Goal: Find specific page/section: Find specific page/section

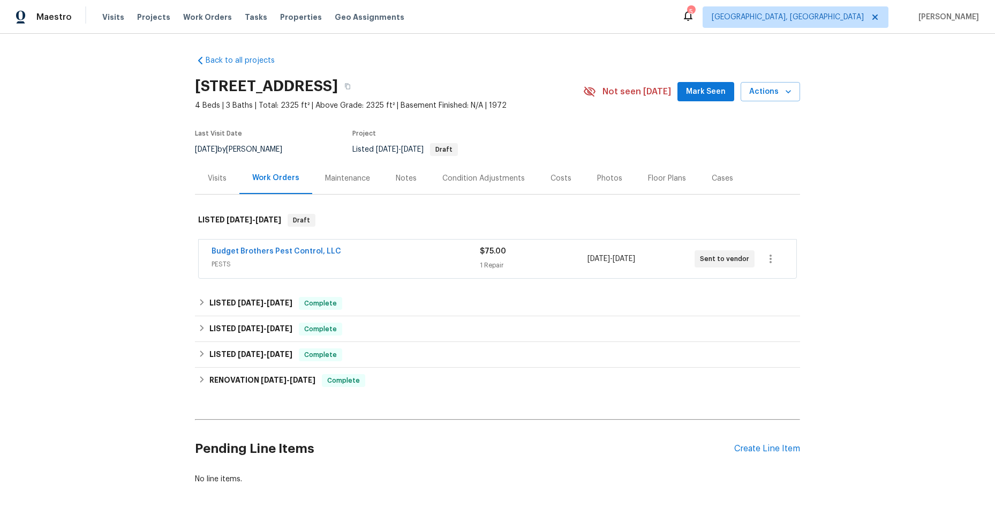
click at [391, 263] on span "PESTS" at bounding box center [346, 264] width 268 height 11
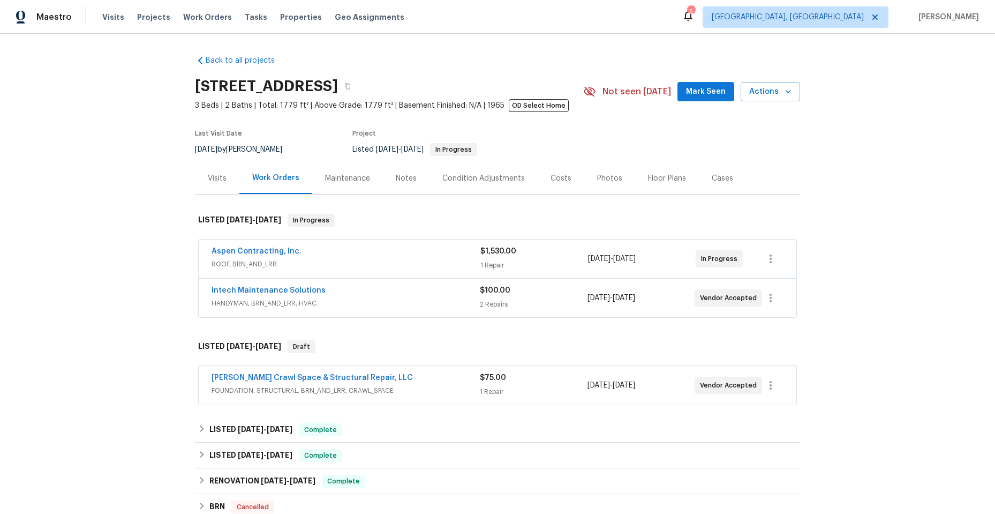
click at [439, 386] on span "FOUNDATION, STRUCTURAL, BRN_AND_LRR, CRAWL_SPACE" at bounding box center [346, 390] width 268 height 11
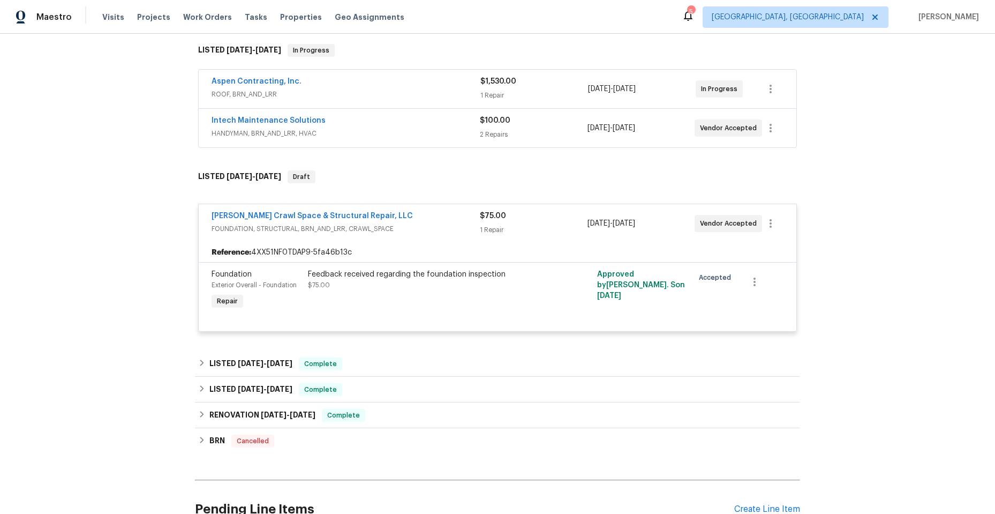
scroll to position [268, 0]
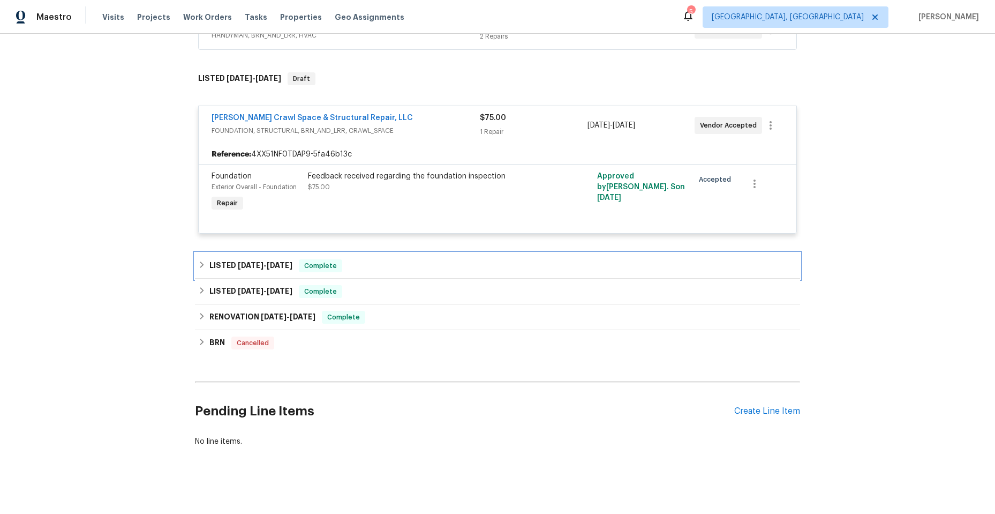
click at [198, 262] on icon at bounding box center [202, 265] width 8 height 8
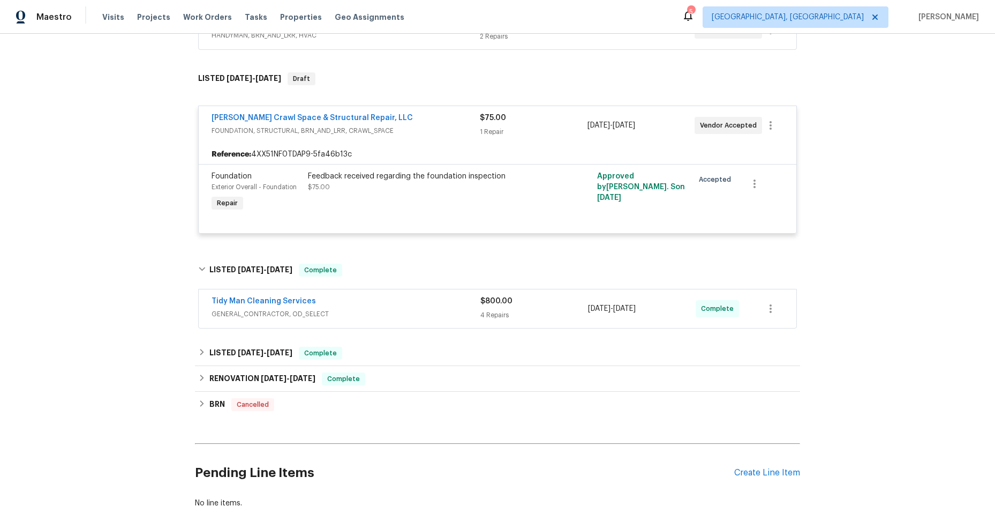
click at [390, 303] on div "Tidy Man Cleaning Services" at bounding box center [346, 302] width 269 height 13
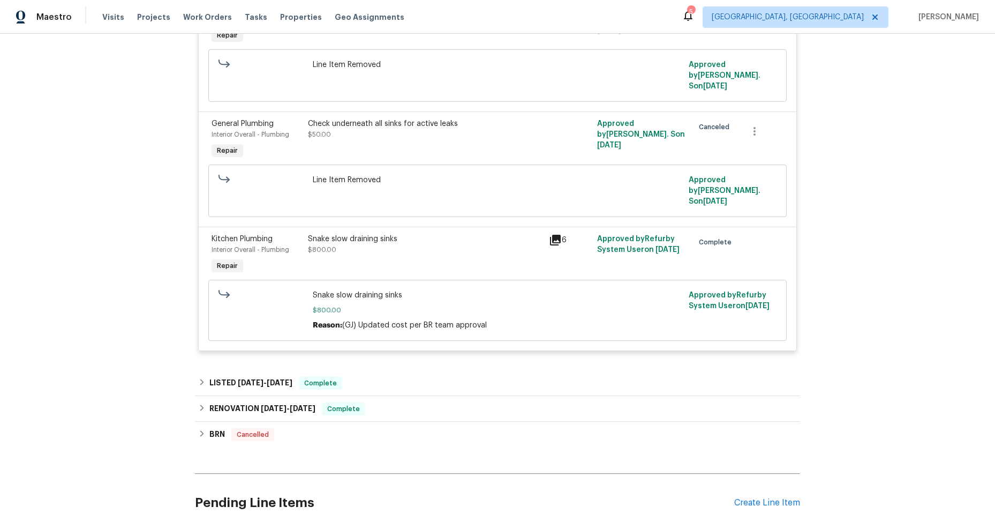
scroll to position [804, 0]
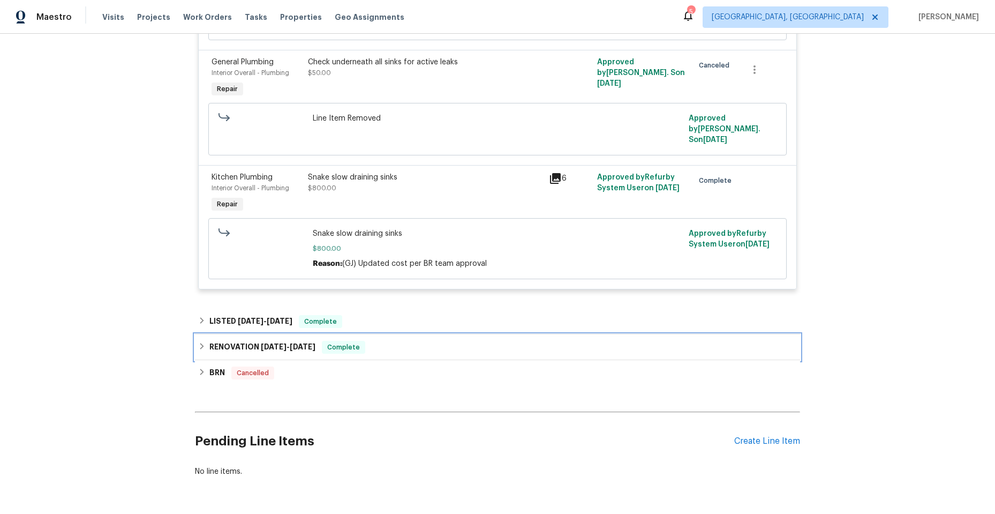
click at [198, 342] on icon at bounding box center [202, 346] width 8 height 8
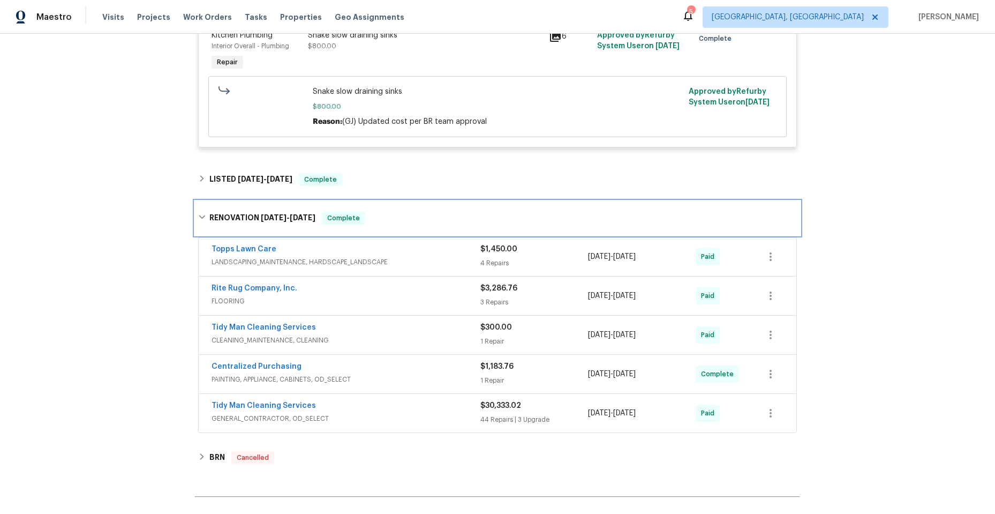
scroll to position [964, 0]
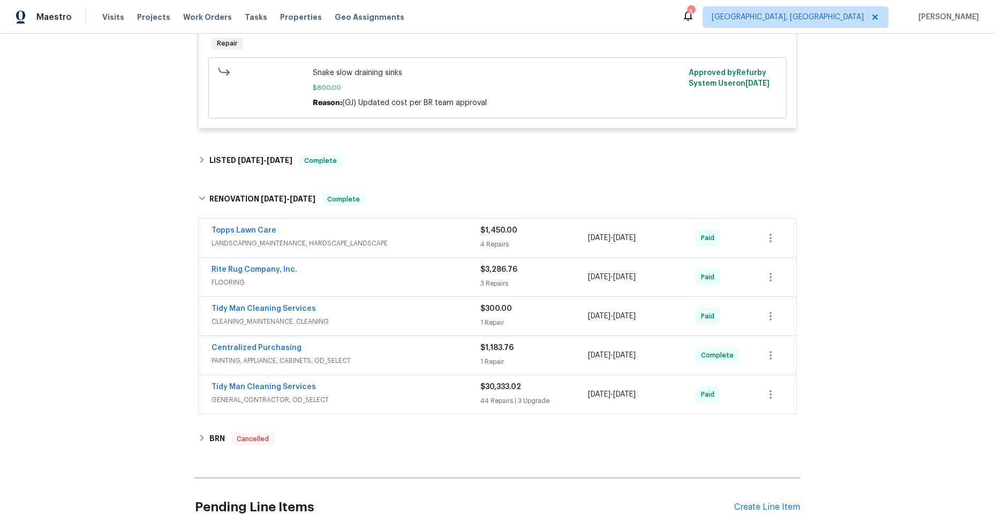
click at [405, 381] on div "Tidy Man Cleaning Services" at bounding box center [346, 387] width 269 height 13
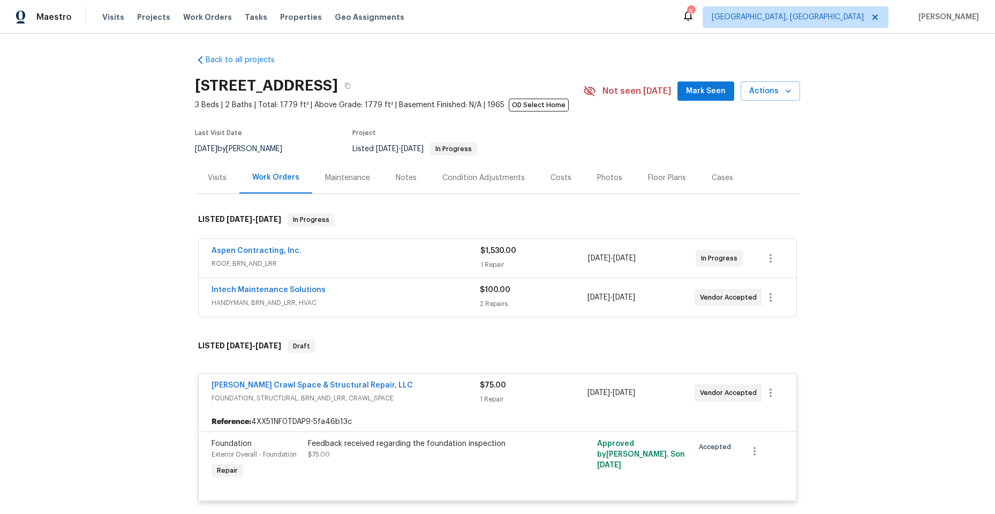
scroll to position [0, 0]
click at [340, 251] on div "Aspen Contracting, Inc." at bounding box center [346, 252] width 269 height 13
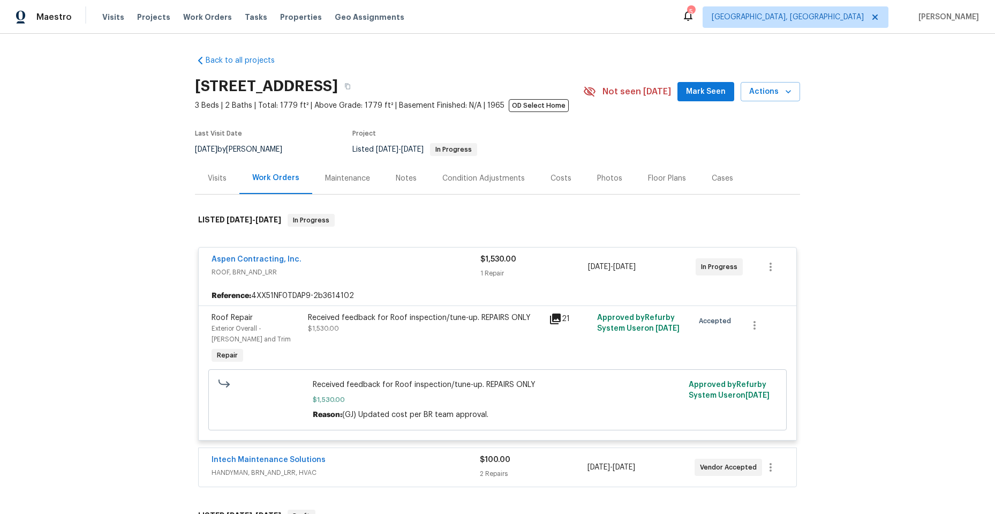
scroll to position [54, 0]
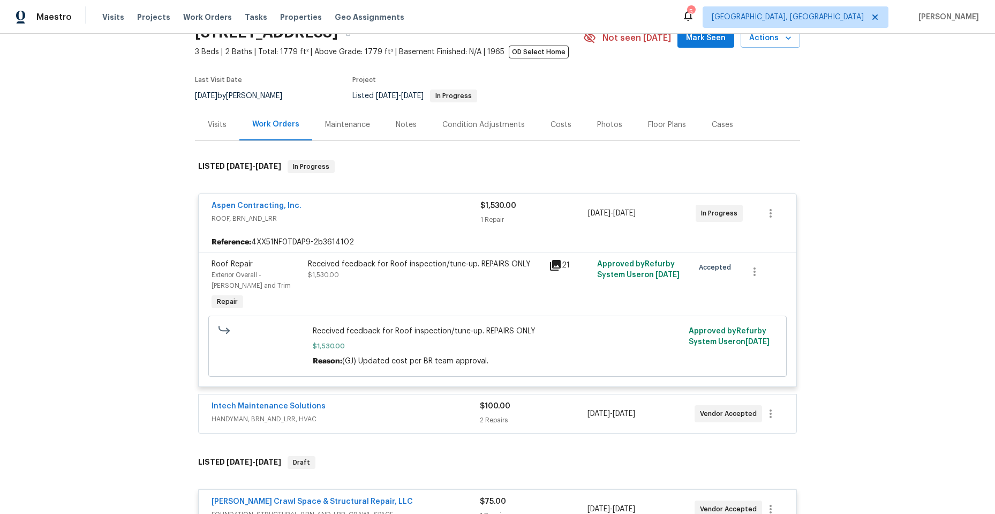
click at [391, 204] on div "Aspen Contracting, Inc." at bounding box center [346, 206] width 269 height 13
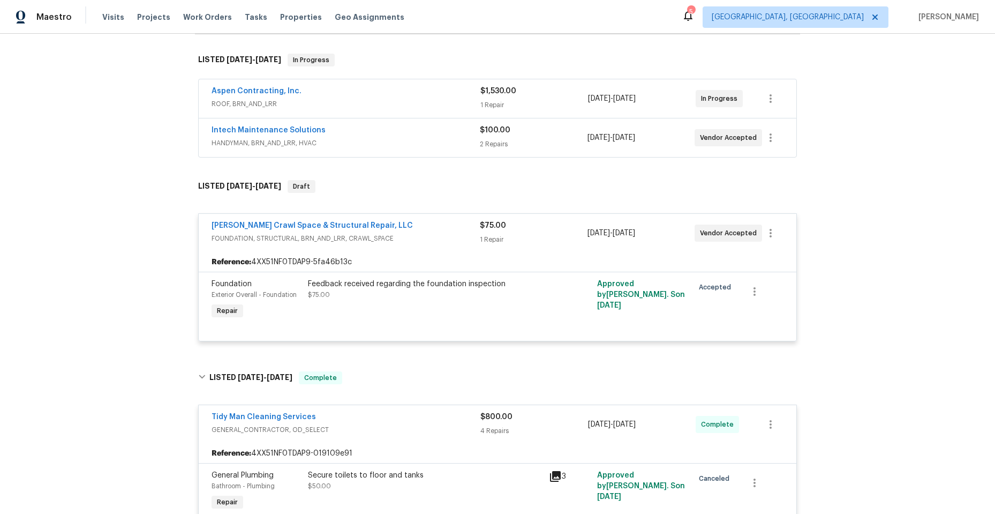
scroll to position [161, 0]
click at [198, 374] on icon at bounding box center [202, 376] width 8 height 8
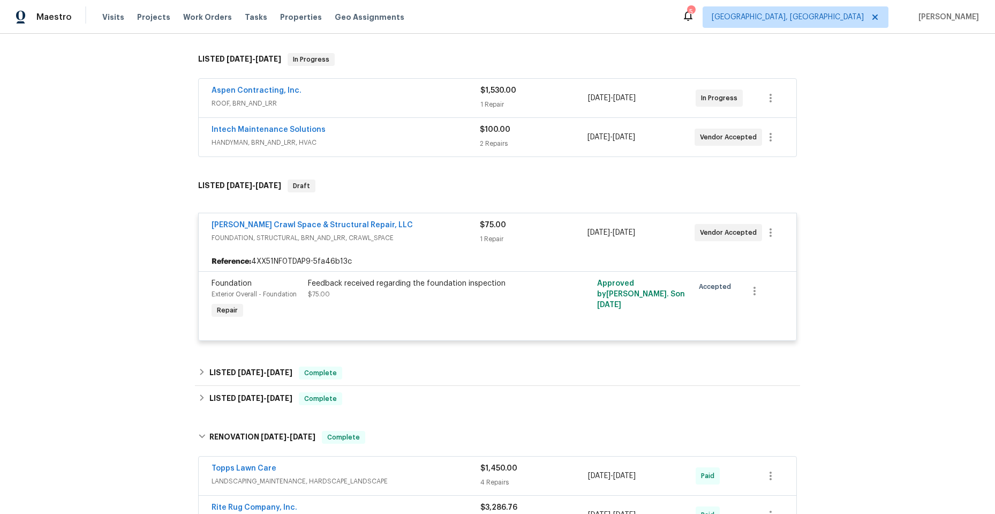
click at [439, 237] on span "FOUNDATION, STRUCTURAL, BRN_AND_LRR, CRAWL_SPACE" at bounding box center [346, 238] width 268 height 11
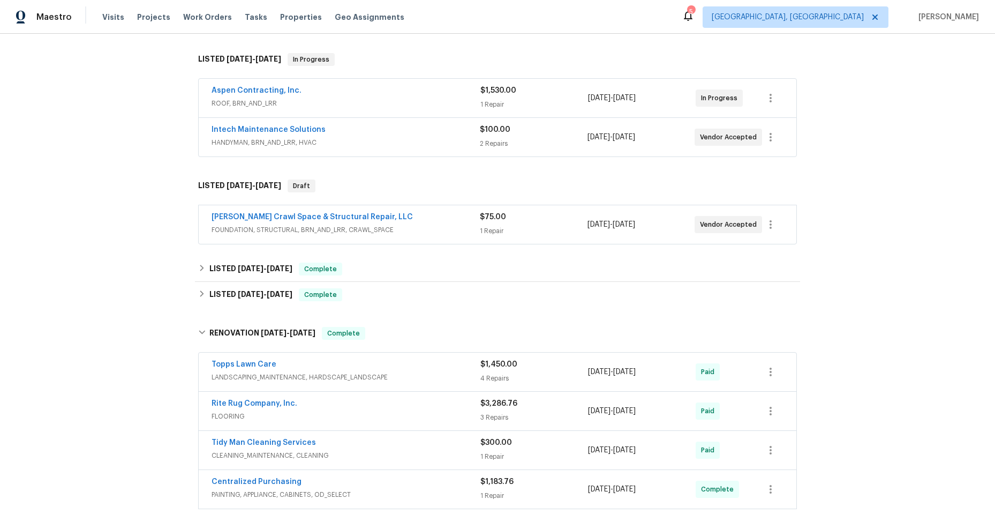
click at [437, 225] on span "FOUNDATION, STRUCTURAL, BRN_AND_LRR, CRAWL_SPACE" at bounding box center [346, 229] width 268 height 11
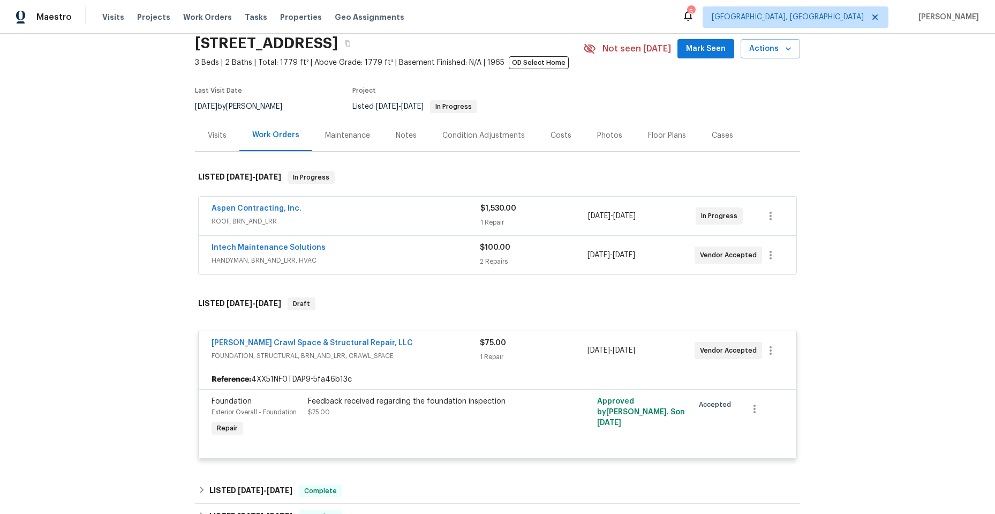
scroll to position [0, 0]
